Goal: Check status: Check status

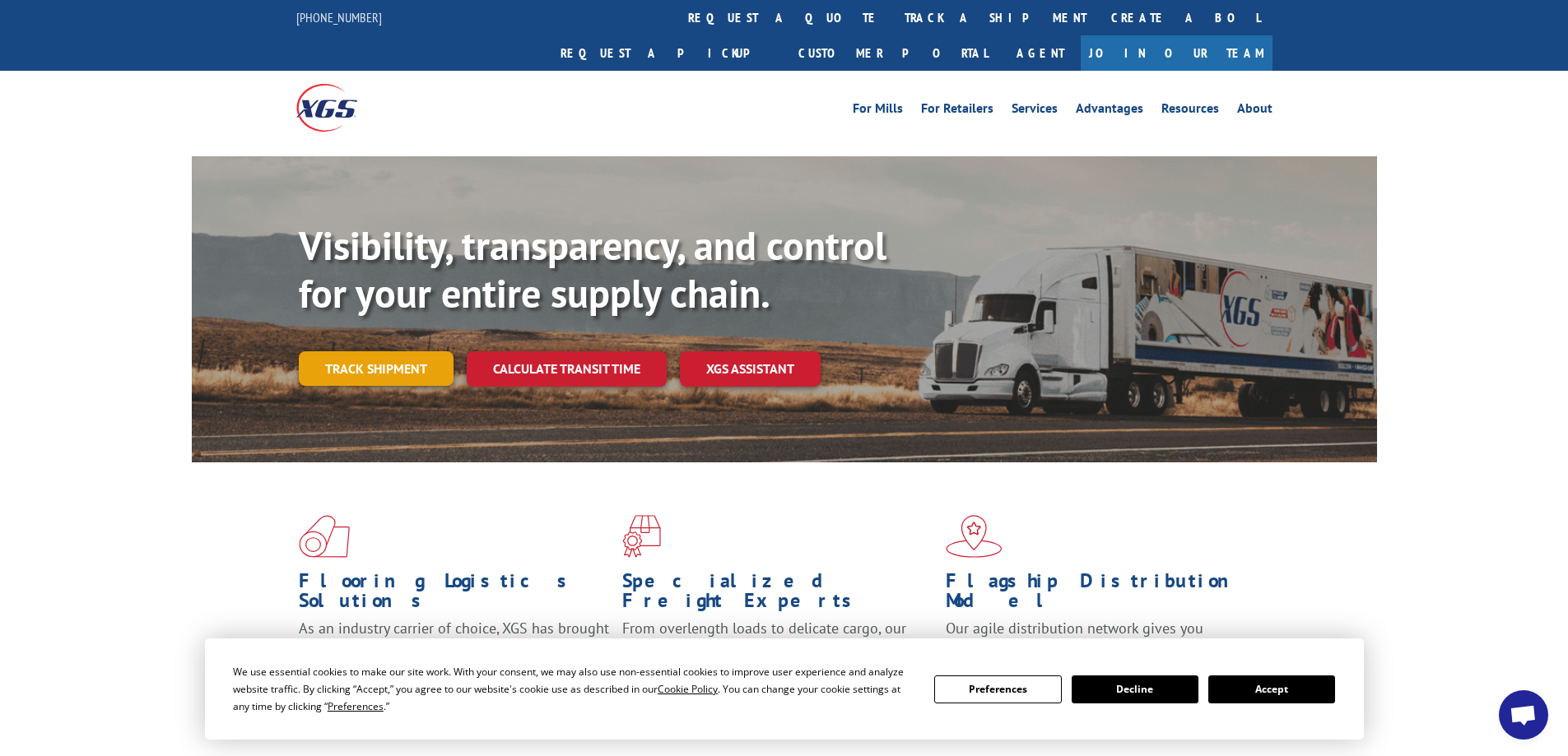
click at [380, 352] on link "Track shipment" at bounding box center [376, 368] width 154 height 34
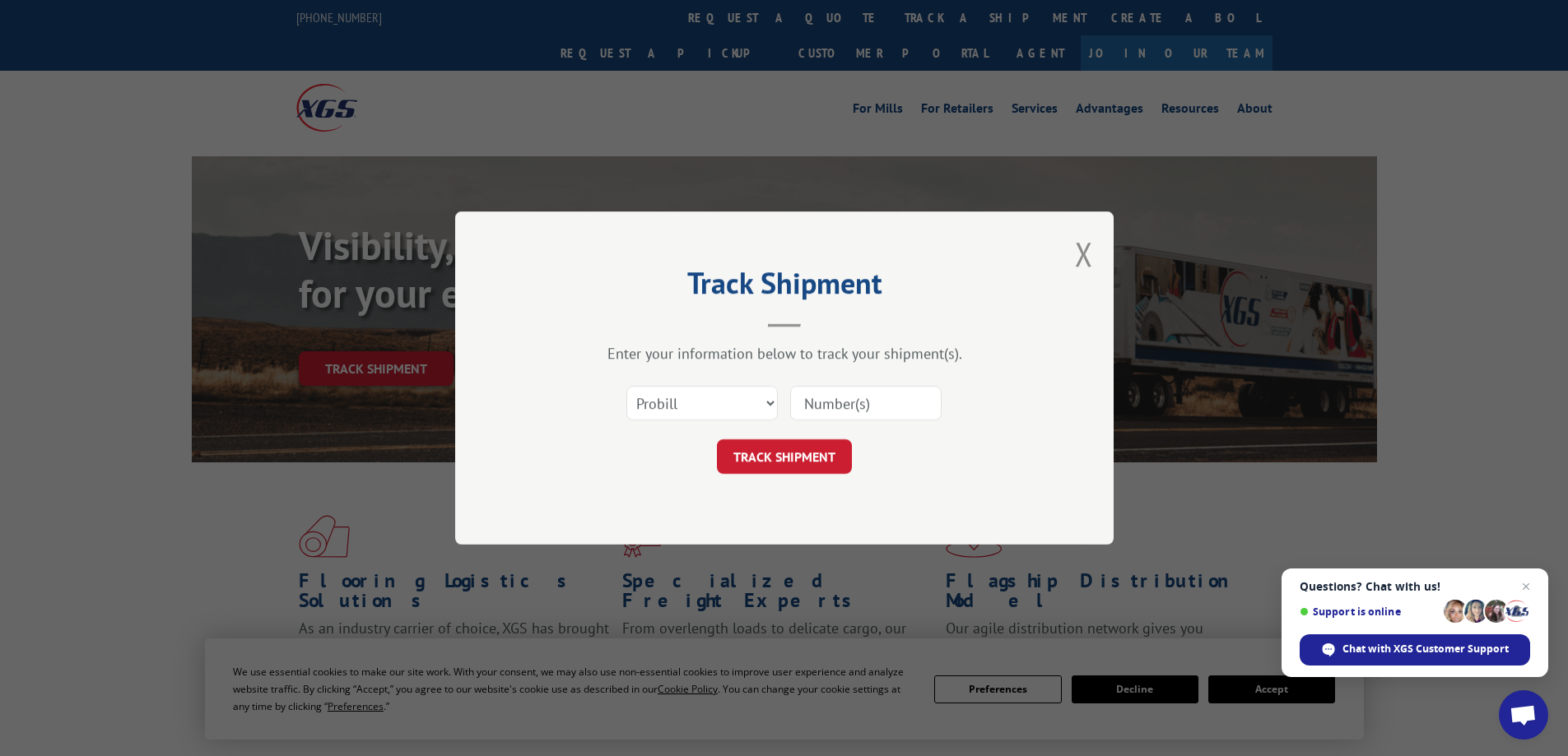
click at [840, 406] on input at bounding box center [866, 403] width 152 height 34
paste input "7027640"
type input "7027640"
click at [791, 455] on button "TRACK SHIPMENT" at bounding box center [784, 456] width 135 height 34
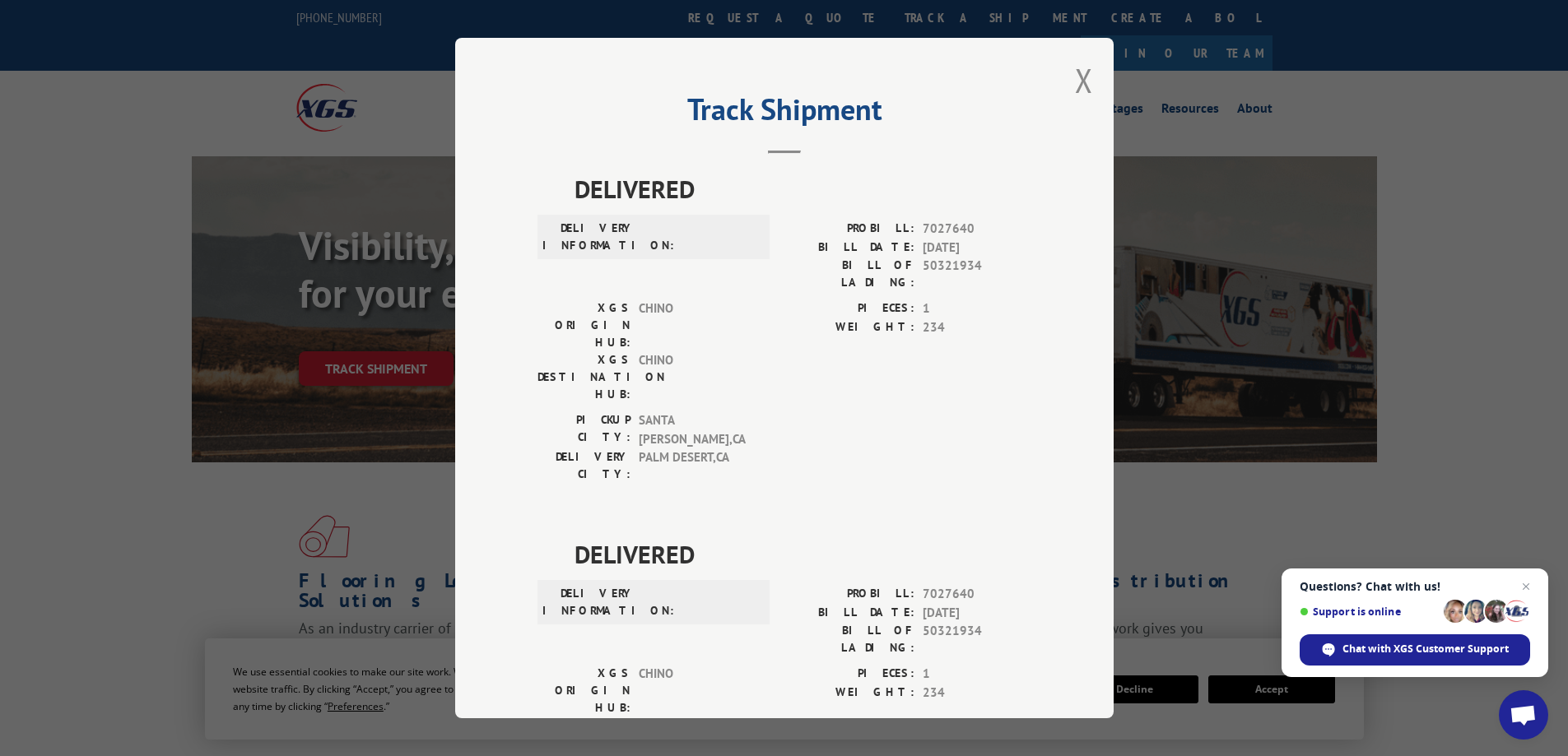
drag, startPoint x: 1074, startPoint y: 85, endPoint x: 819, endPoint y: 161, distance: 266.1
click at [1075, 89] on button "Close modal" at bounding box center [1084, 81] width 18 height 44
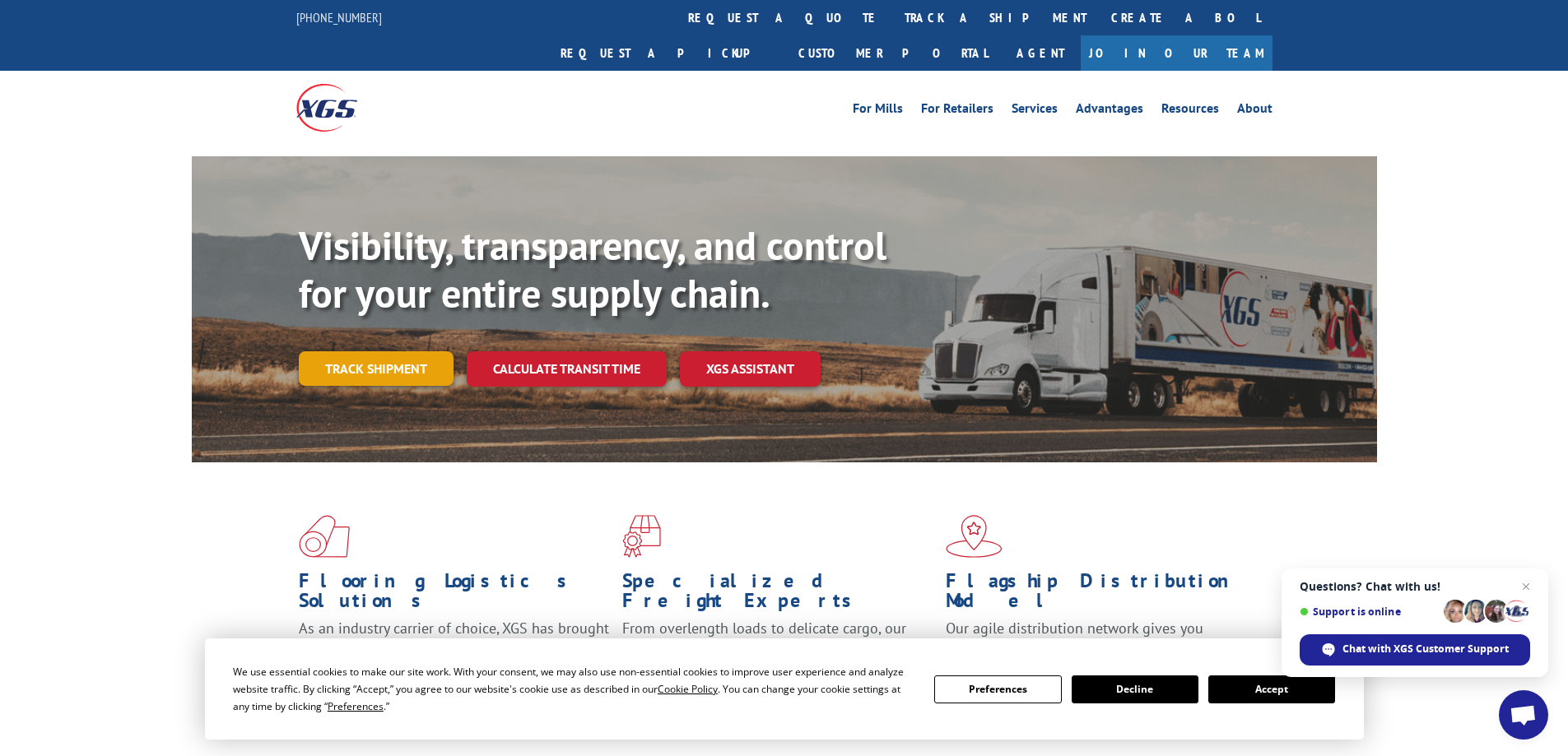
click at [363, 352] on link "Track shipment" at bounding box center [376, 368] width 154 height 34
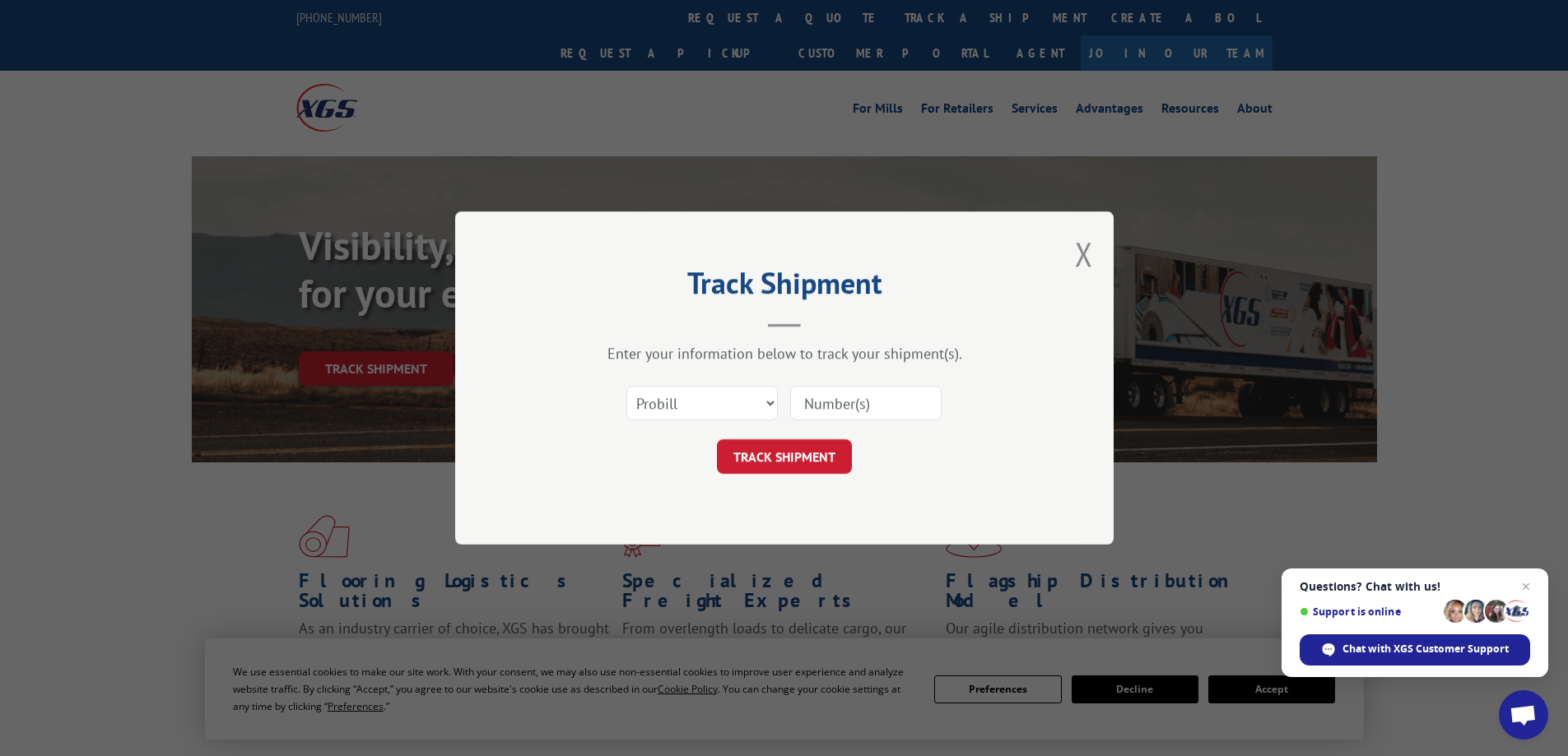
click at [827, 396] on input at bounding box center [866, 403] width 152 height 34
paste input "7027640"
type input "17027640"
click button "TRACK SHIPMENT" at bounding box center [784, 456] width 135 height 34
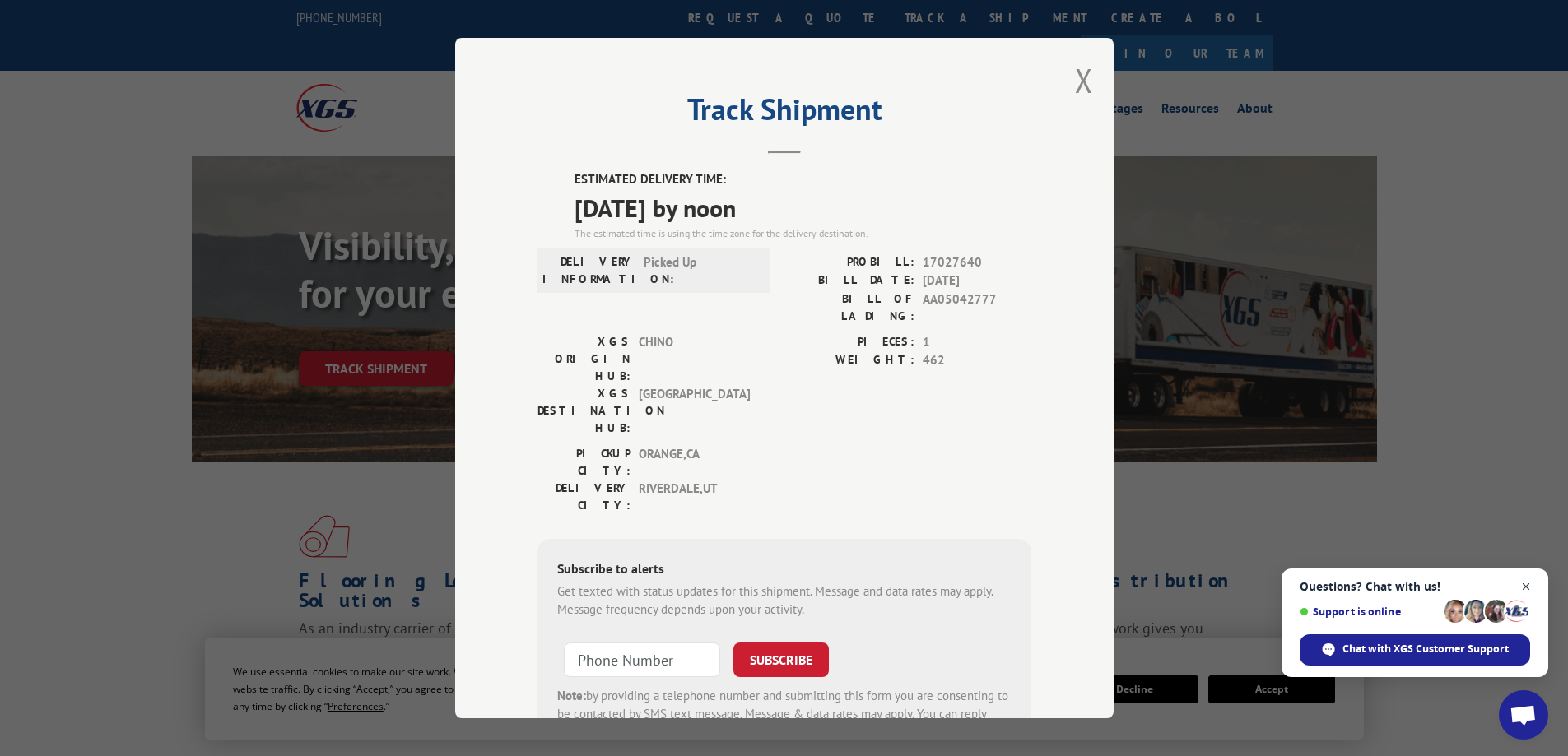
click at [1525, 588] on span "Close chat" at bounding box center [1526, 587] width 20 height 20
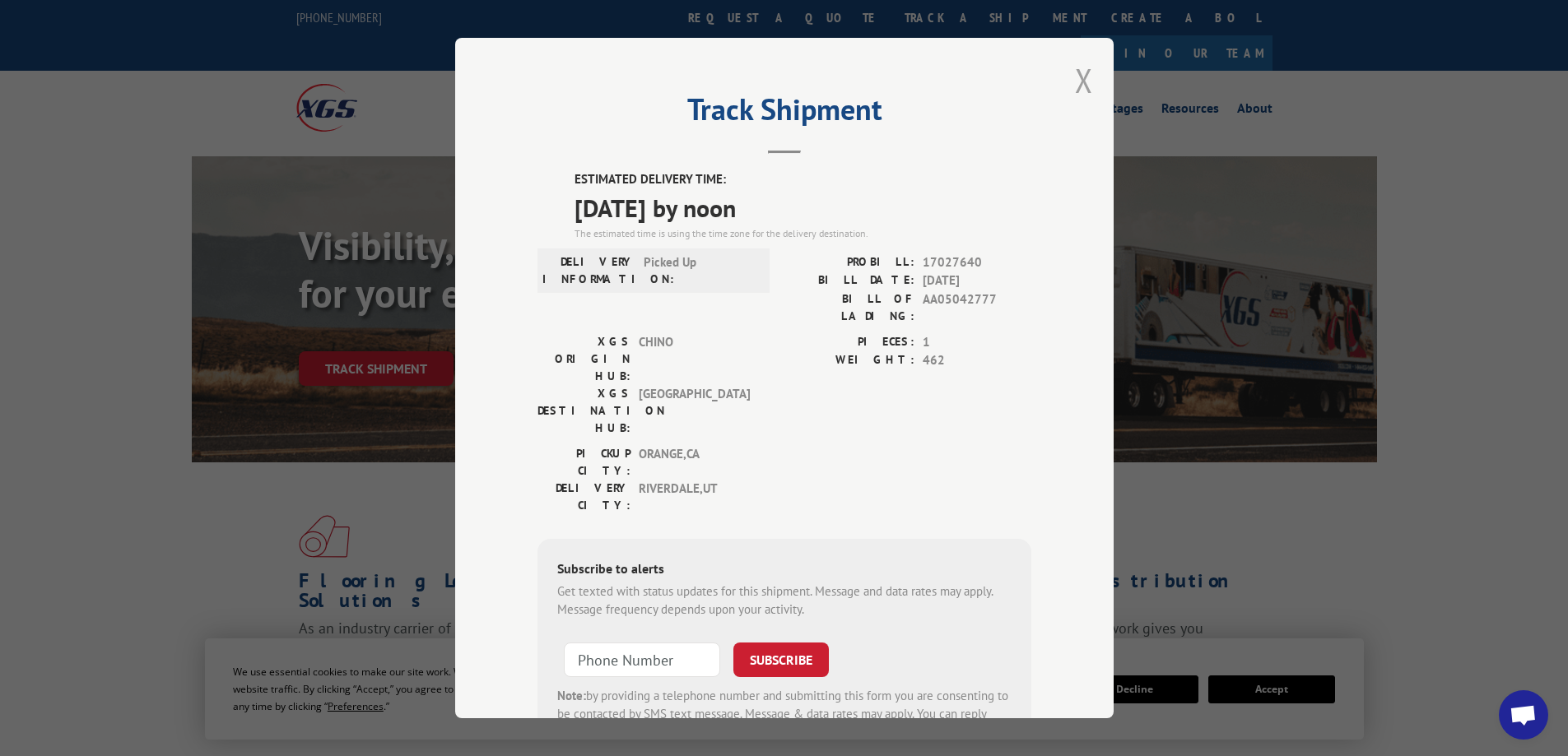
click at [1084, 78] on button "Close modal" at bounding box center [1084, 81] width 18 height 44
